Goal: Transaction & Acquisition: Purchase product/service

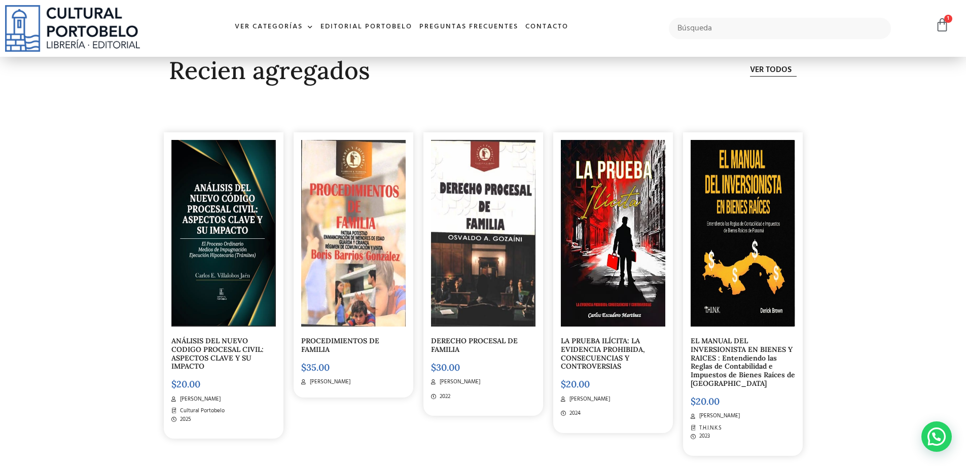
scroll to position [3195, 0]
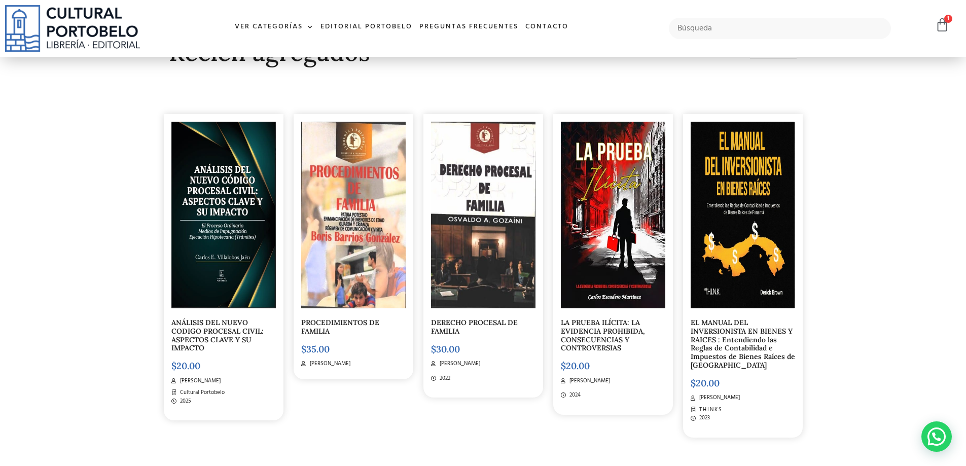
click at [226, 259] on img at bounding box center [223, 215] width 104 height 187
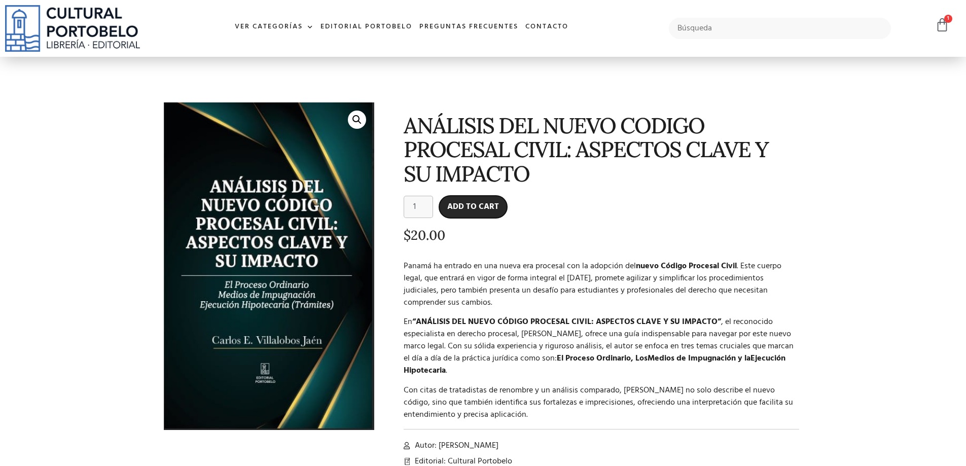
click at [473, 204] on button "Add to cart" at bounding box center [473, 207] width 68 height 22
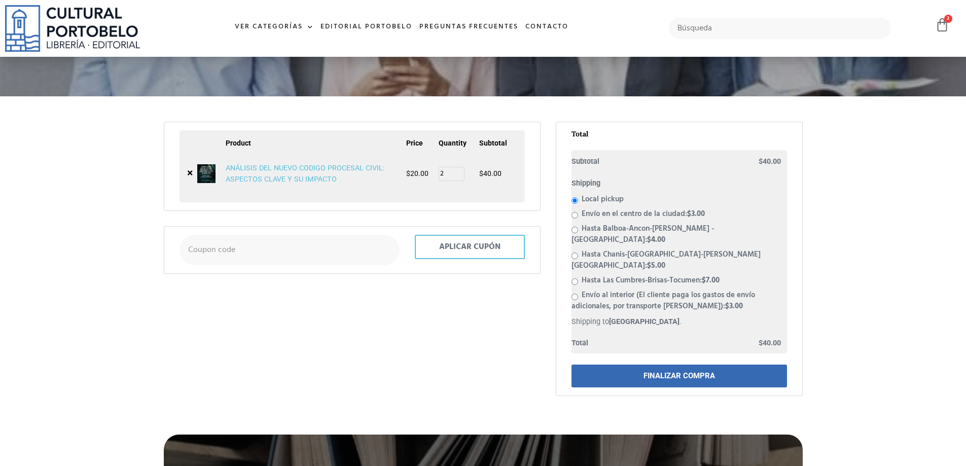
scroll to position [50, 0]
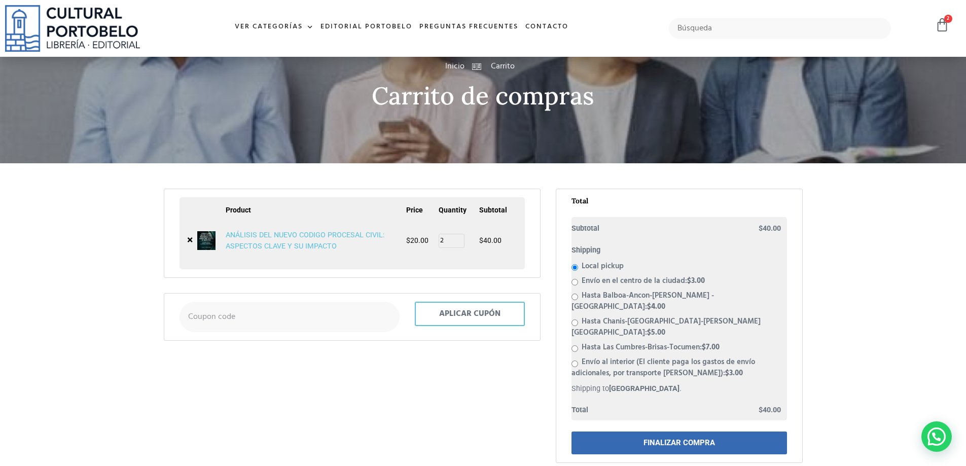
click at [575, 282] on input "Envío en el centro de la ciudad: $ 3.00" at bounding box center [575, 282] width 7 height 7
radio input "true"
type input "1"
click at [460, 243] on input "1" at bounding box center [452, 241] width 26 height 14
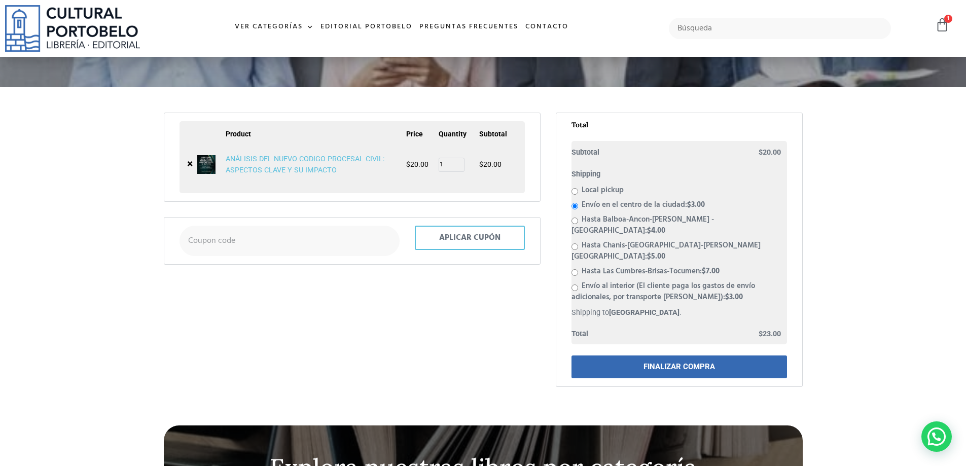
scroll to position [152, 0]
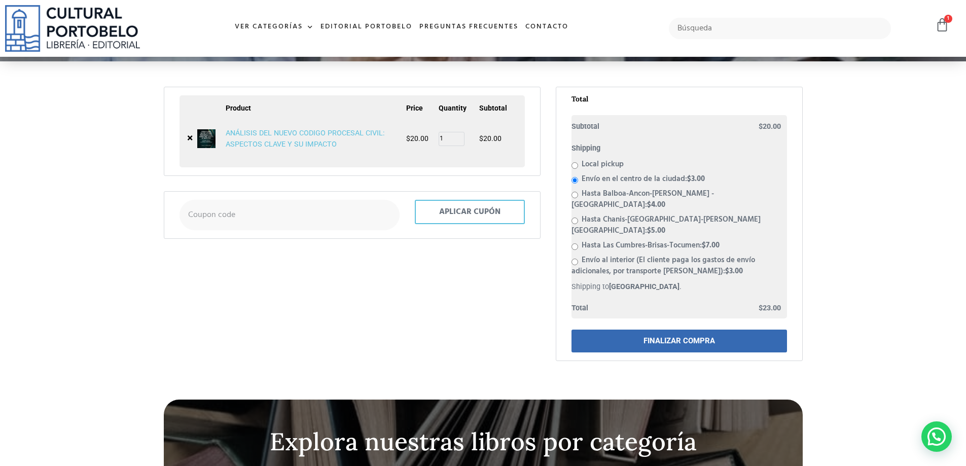
click at [639, 330] on link "FINALIZAR COMPRA" at bounding box center [680, 341] width 216 height 23
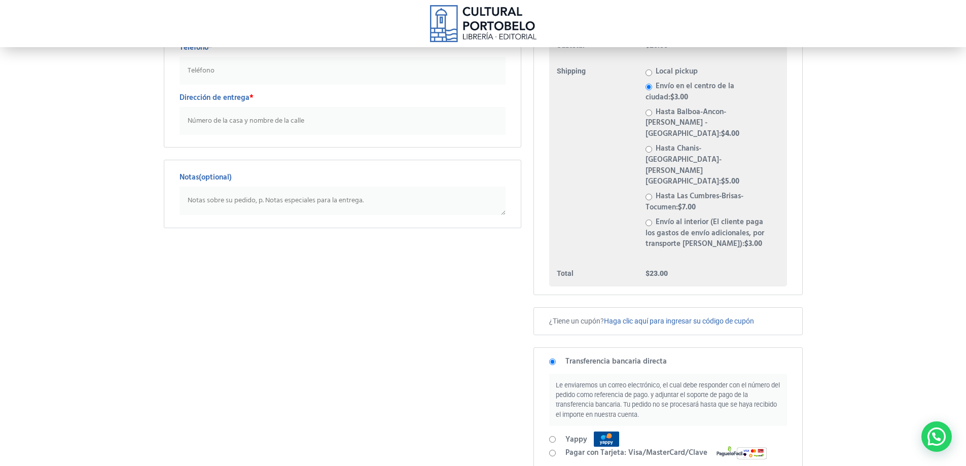
scroll to position [203, 0]
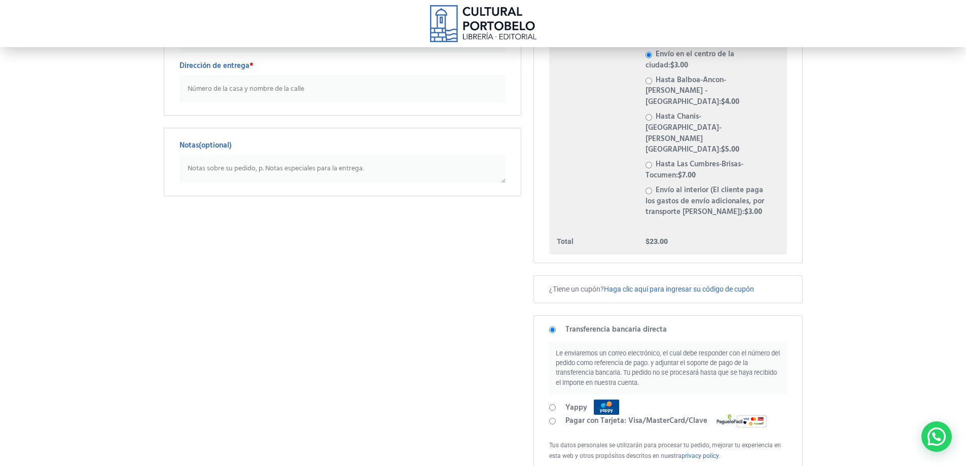
click at [552, 404] on input "Yappy" at bounding box center [552, 407] width 7 height 7
radio input "true"
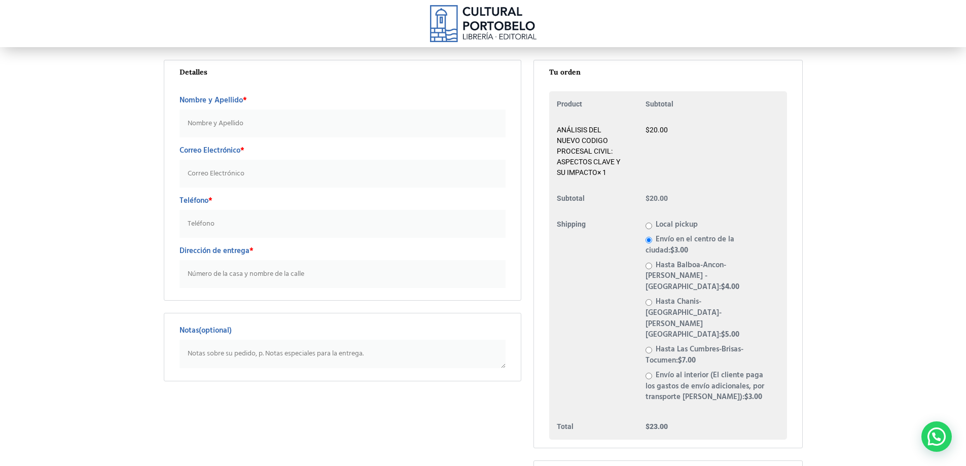
scroll to position [0, 0]
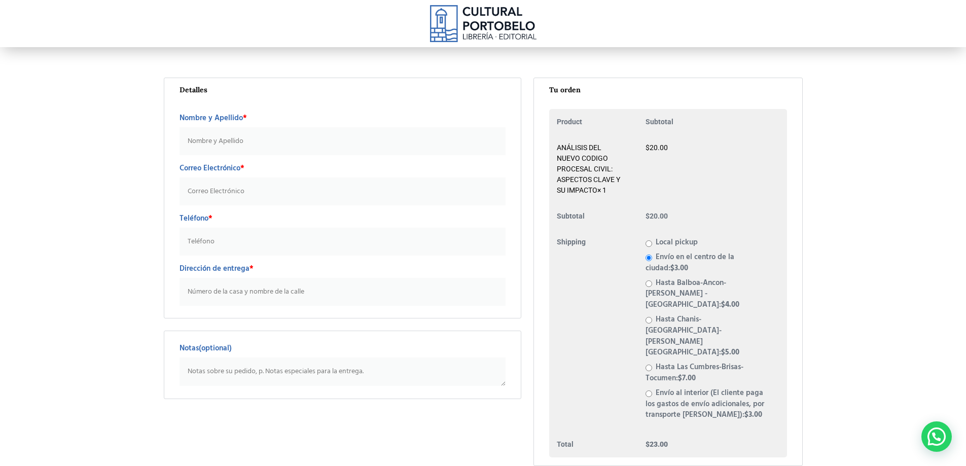
click at [223, 141] on input "Nombre y Apellido *" at bounding box center [343, 141] width 327 height 28
type input "Odrysh Lucar Ortega"
click at [219, 192] on input "Correo Electrónico *" at bounding box center [343, 192] width 327 height 28
type input "odrysh22@hotmail.com"
click at [208, 240] on input "Teléfono *" at bounding box center [343, 242] width 327 height 28
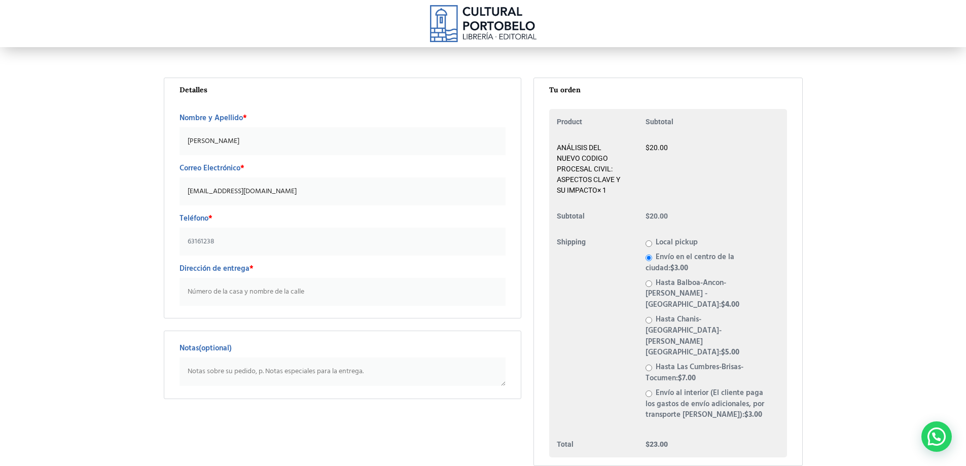
type input "63161238"
click at [235, 293] on input "Dirección de entrega *" at bounding box center [343, 292] width 327 height 28
paste input "Calle San Lucas y Calle Beatriz Cabal (esquina), Edificio Carrilloley número J-…"
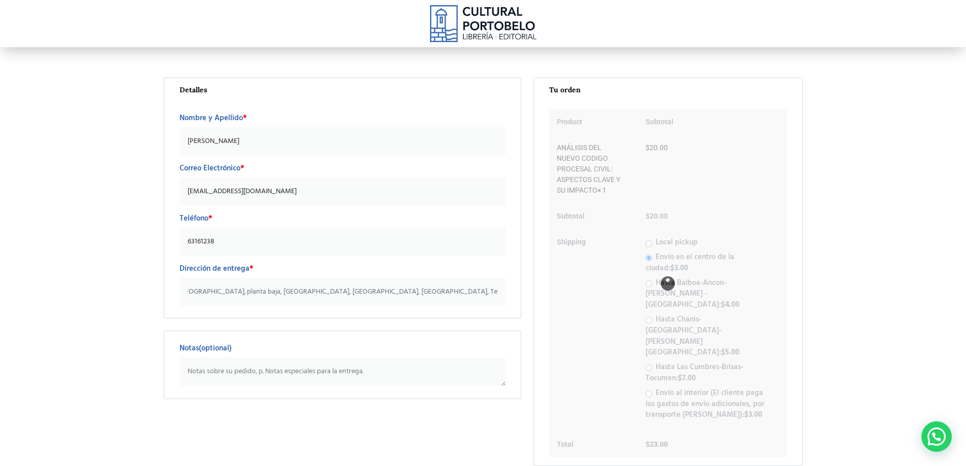
click at [223, 294] on input "Calle San Lucas y Calle Beatriz Cabal (esquina), Edificio Carrilloley número J-…" at bounding box center [343, 292] width 327 height 28
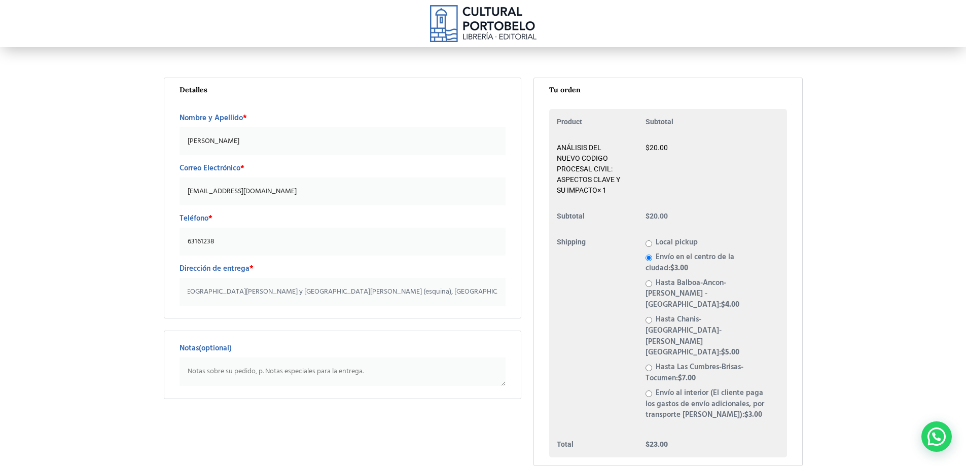
scroll to position [0, 0]
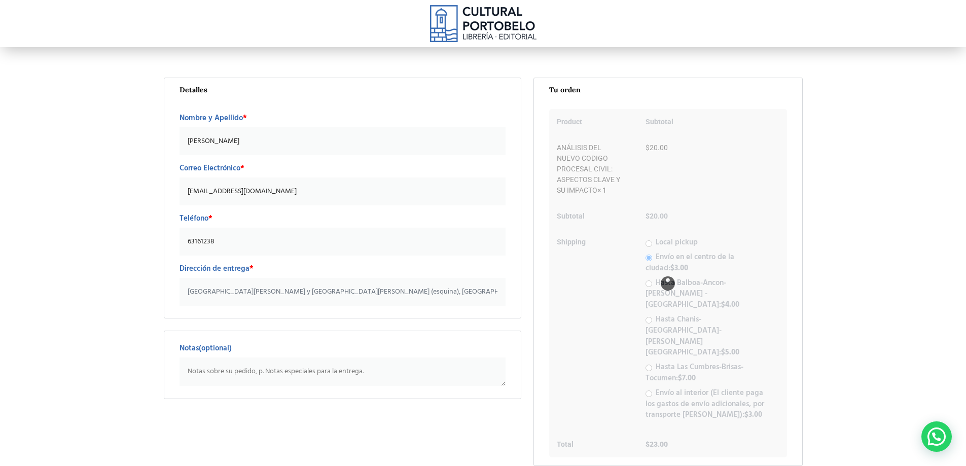
type input "Calle San Lucas y Calle Beatriz Cabal (esquina), Edificio Carrilloley número J-…"
click at [218, 374] on textarea "Notas (optional)" at bounding box center [343, 372] width 327 height 28
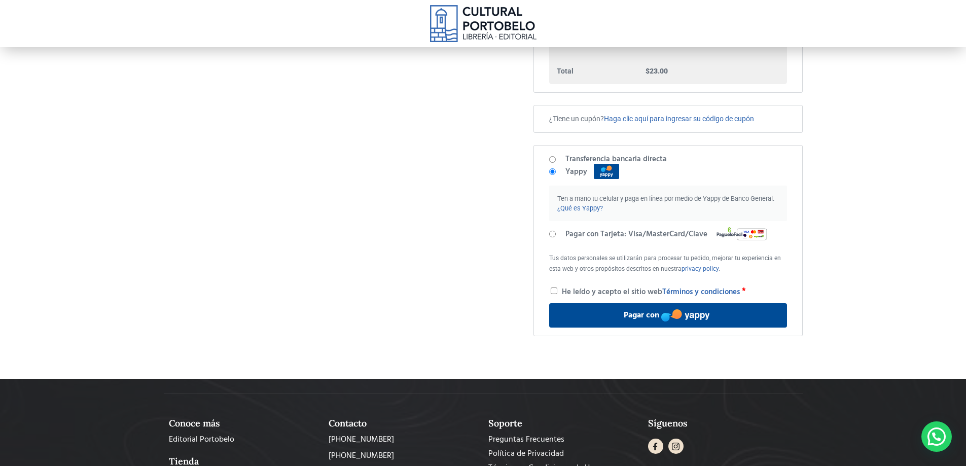
scroll to position [406, 0]
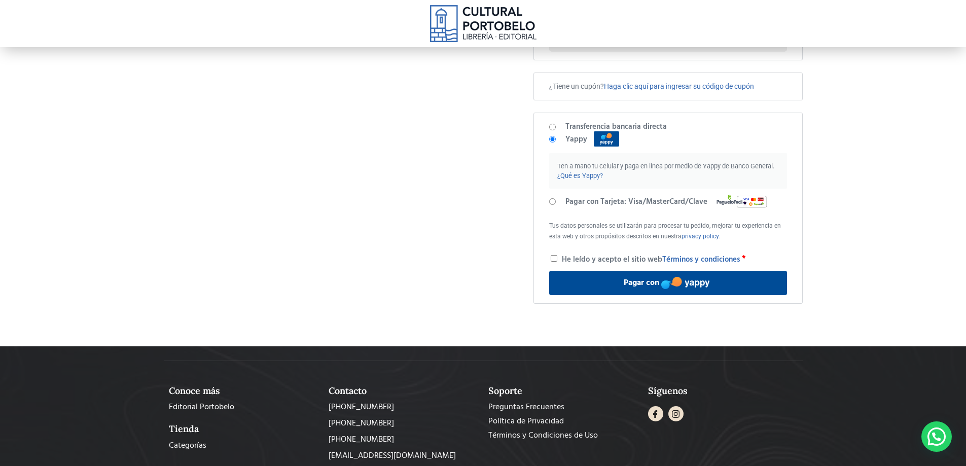
type textarea "Pago por yappy"
click at [551, 255] on input "He leído y acepto el sitio web Términos y condiciones *" at bounding box center [554, 258] width 7 height 7
checkbox input "true"
click at [624, 271] on button "Pagar con" at bounding box center [667, 283] width 237 height 24
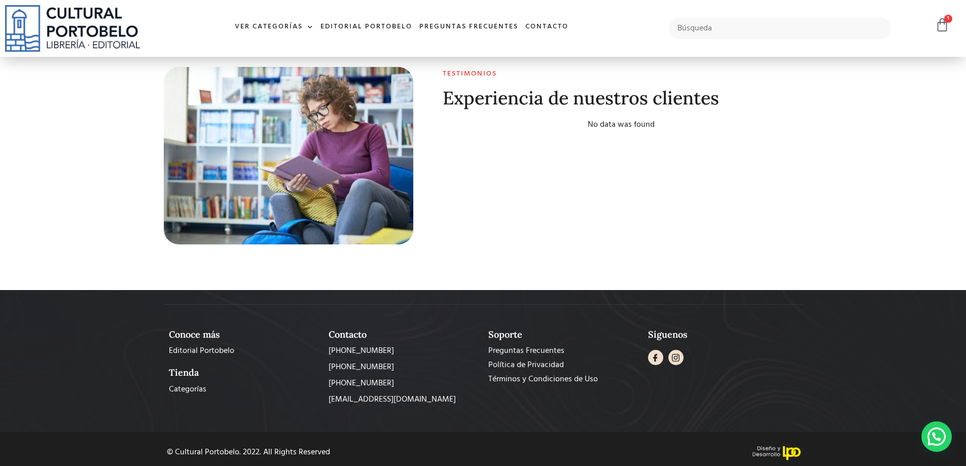
scroll to position [3975, 0]
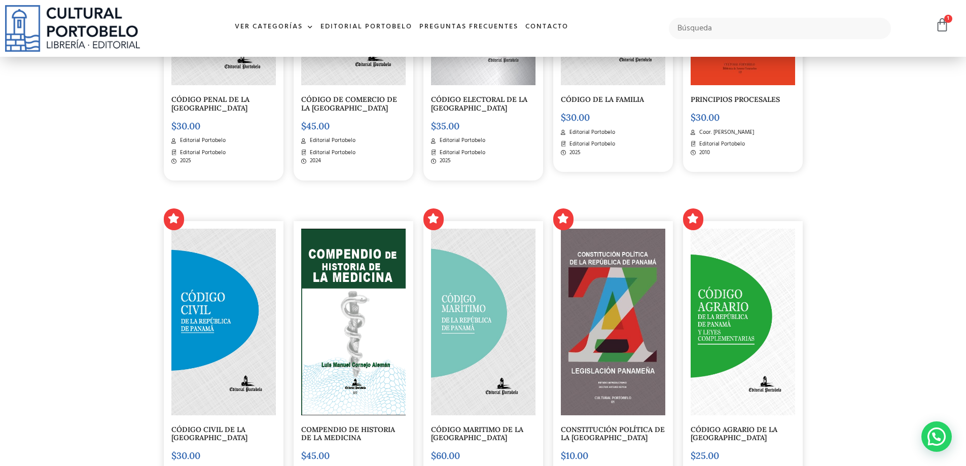
scroll to position [1217, 0]
